Goal: Transaction & Acquisition: Purchase product/service

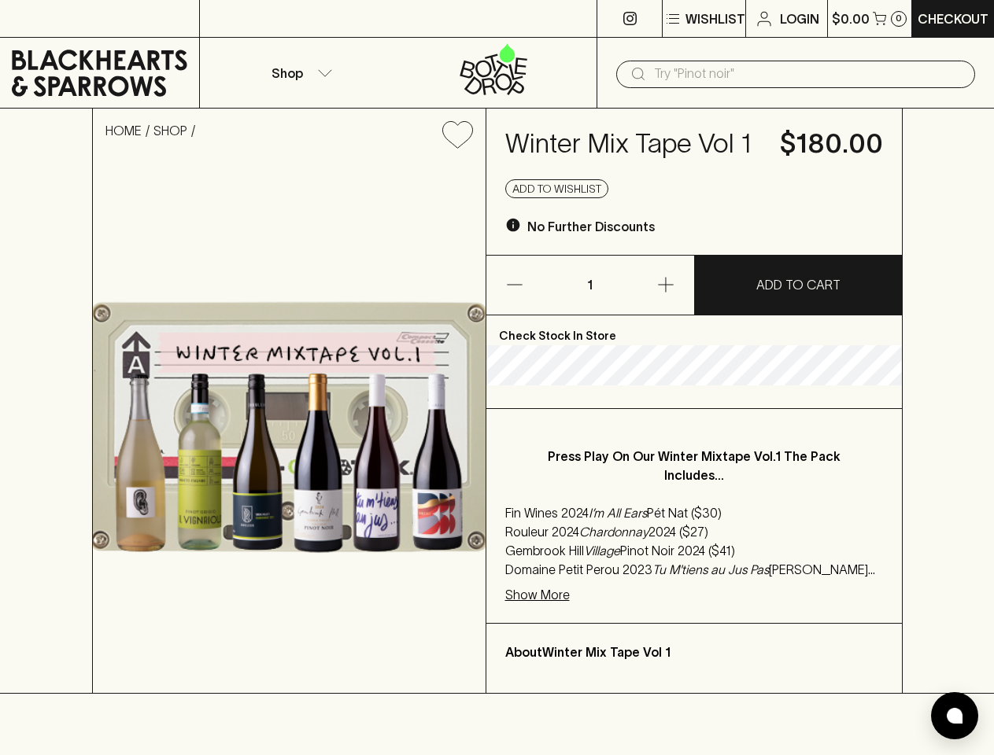
click at [703, 19] on p "Wishlist" at bounding box center [715, 18] width 60 height 19
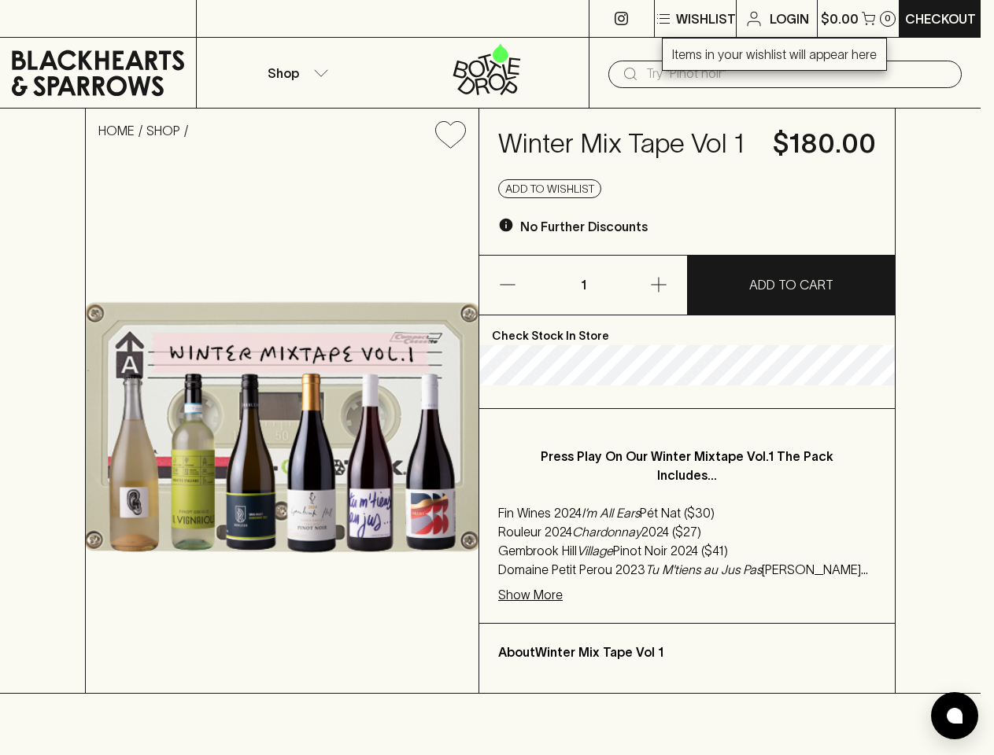
click at [869, 18] on div at bounding box center [497, 377] width 994 height 755
click at [299, 72] on div at bounding box center [497, 377] width 994 height 755
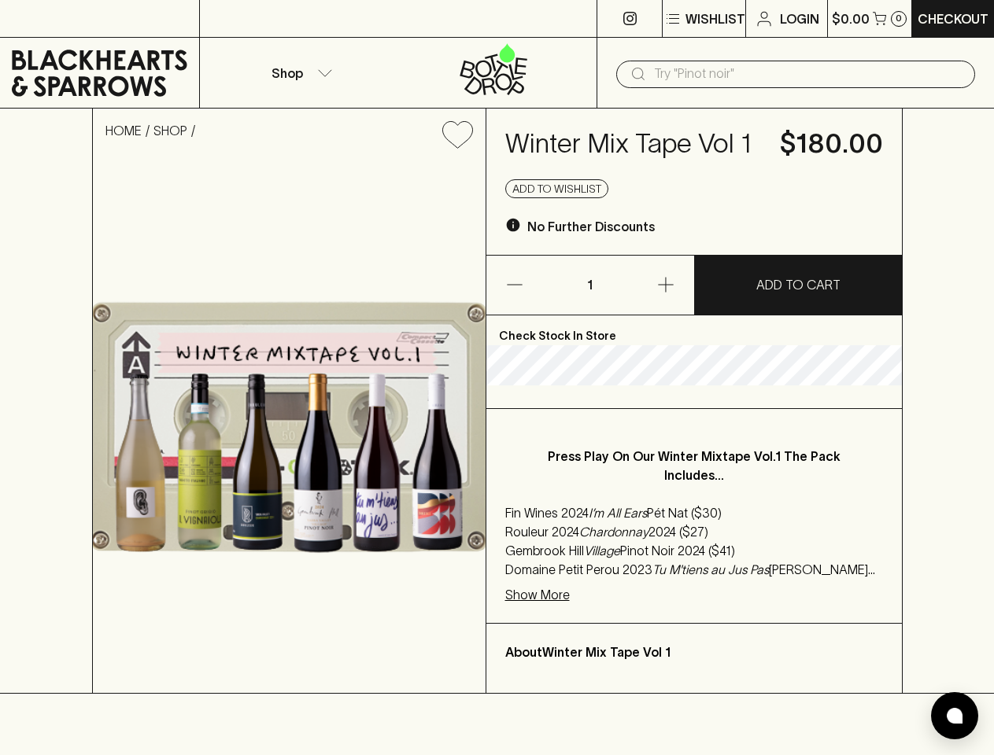
click at [796, 74] on input "text" at bounding box center [808, 73] width 308 height 25
click at [457, 135] on icon "Add to wishlist" at bounding box center [457, 134] width 30 height 27
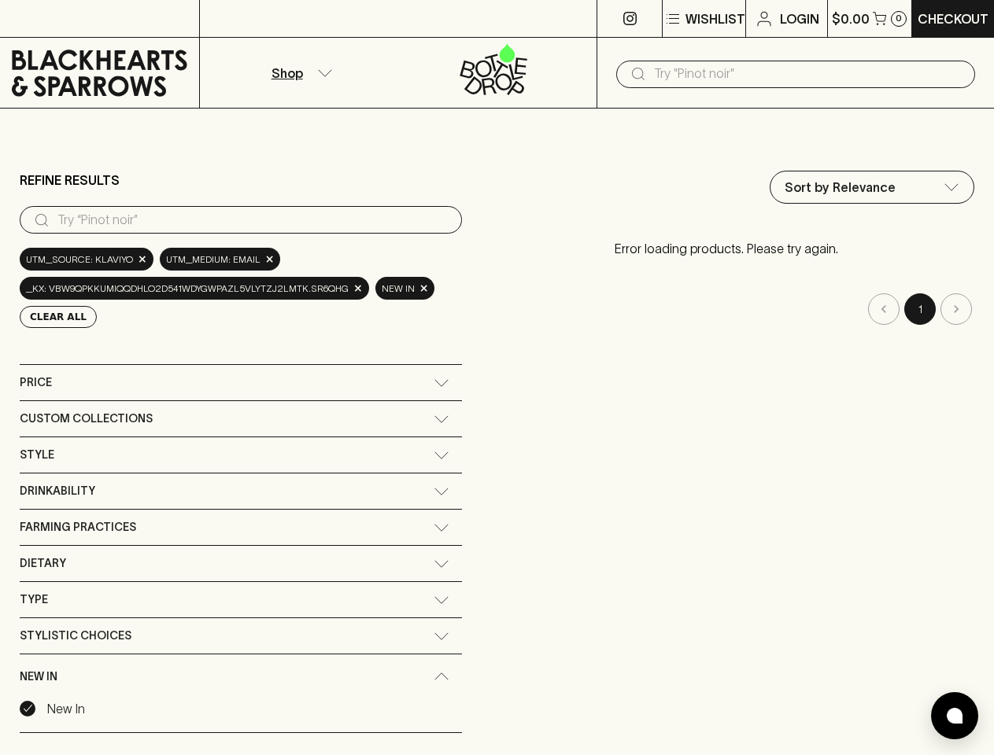
click at [497, 378] on div "Sort by Relevance default ​ Error loading products. Please try again. 1" at bounding box center [726, 475] width 497 height 609
click at [703, 19] on p "Wishlist" at bounding box center [715, 18] width 60 height 19
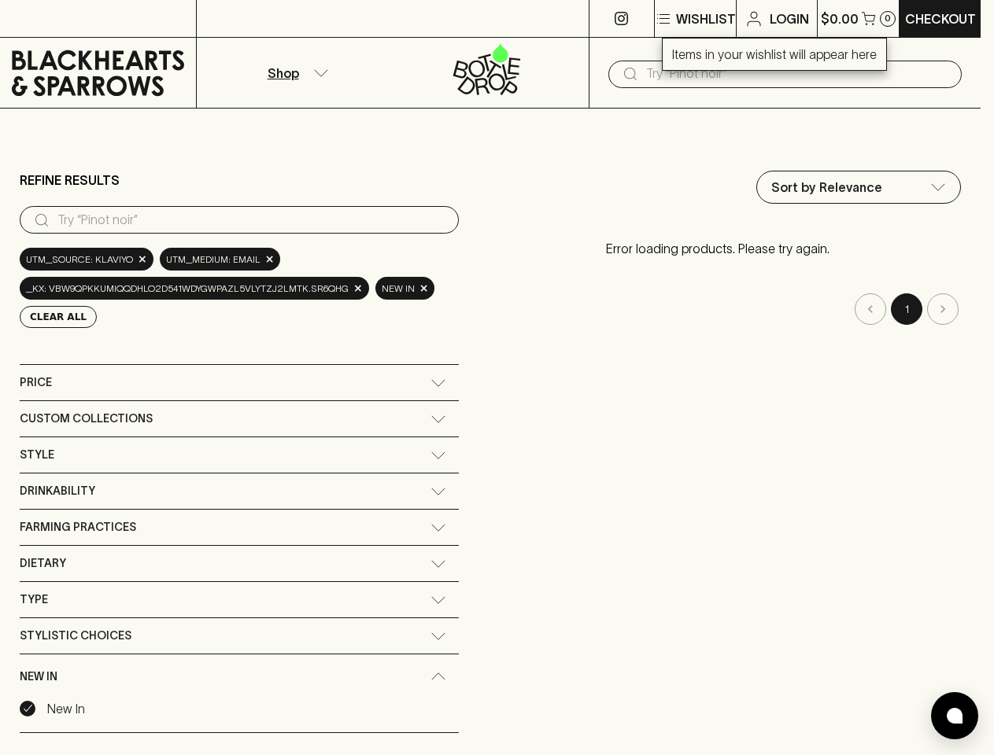
click at [869, 18] on div at bounding box center [497, 377] width 994 height 755
